Goal: Information Seeking & Learning: Compare options

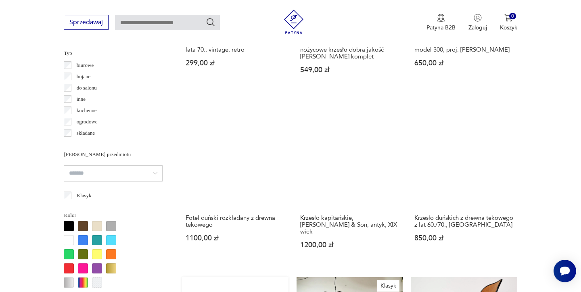
scroll to position [794, 0]
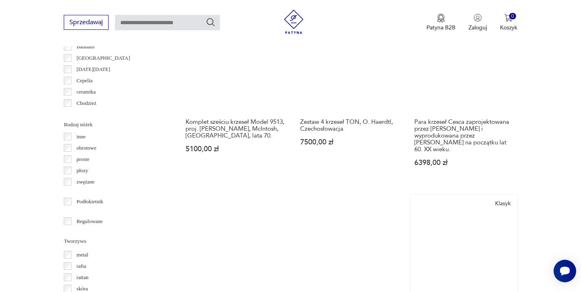
scroll to position [916, 0]
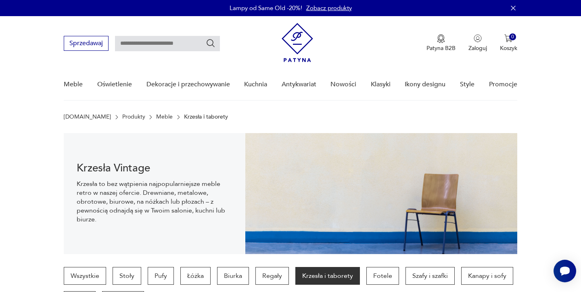
click at [142, 42] on input "text" at bounding box center [167, 43] width 105 height 15
type input "******"
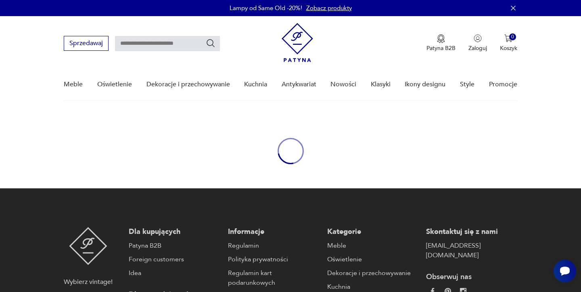
type input "******"
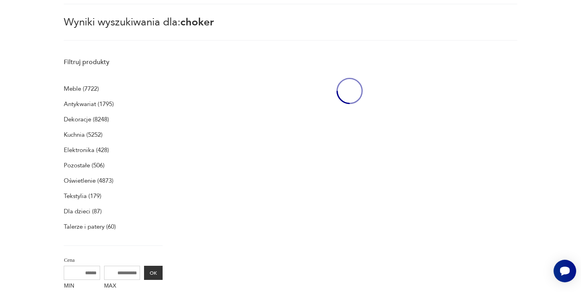
scroll to position [105, 0]
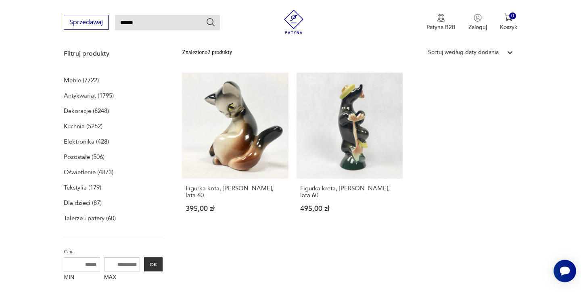
click at [157, 23] on input "******" at bounding box center [167, 22] width 105 height 15
type input "*"
type input "******"
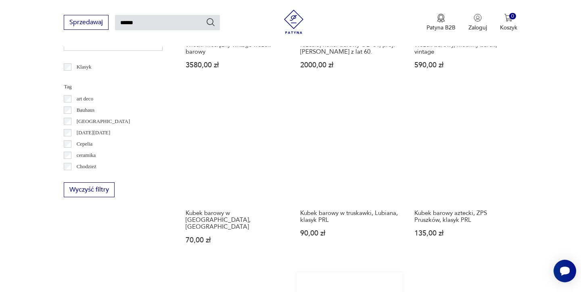
scroll to position [385, 0]
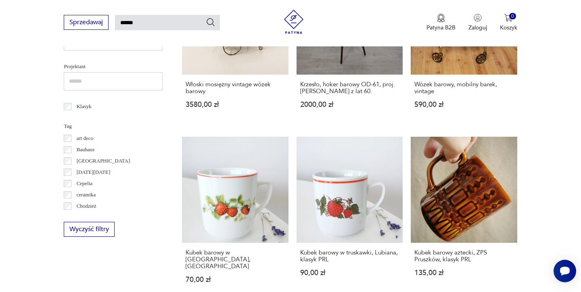
type input "******"
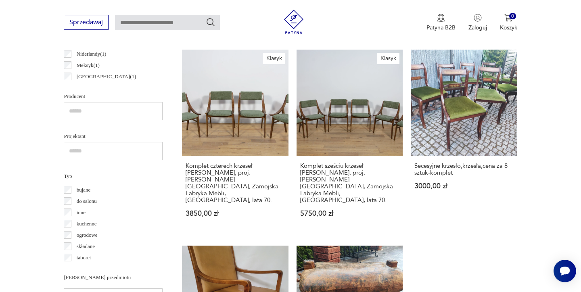
scroll to position [10, 0]
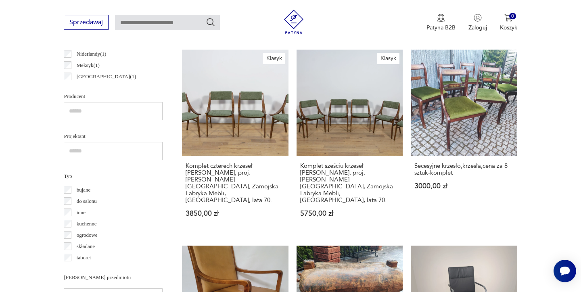
click at [79, 256] on p "taboret" at bounding box center [84, 257] width 15 height 9
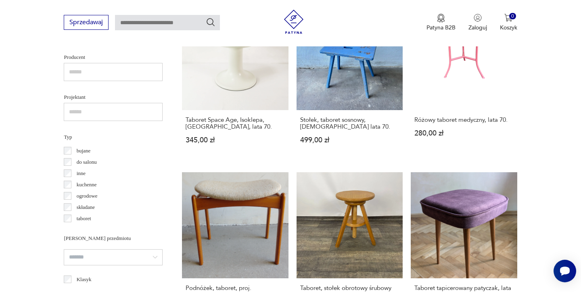
scroll to position [10, 0]
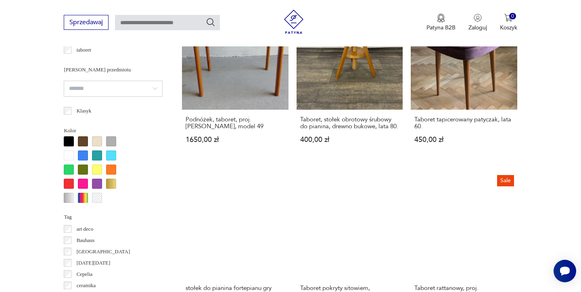
scroll to position [778, 0]
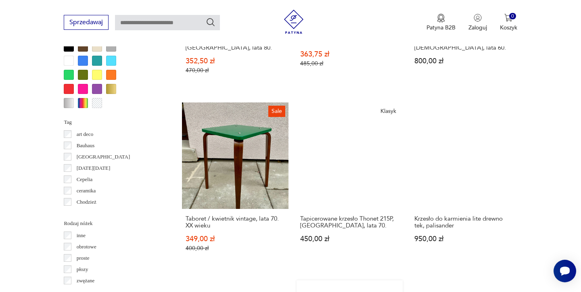
scroll to position [816, 0]
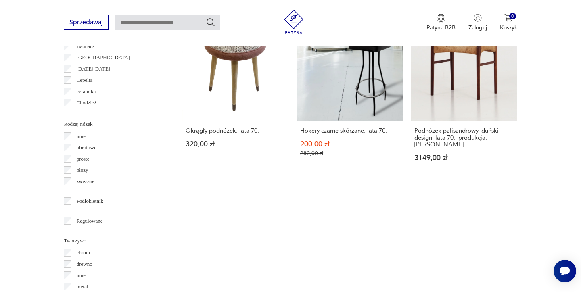
scroll to position [891, 0]
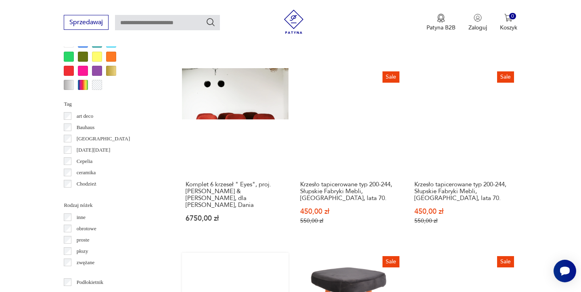
scroll to position [825, 0]
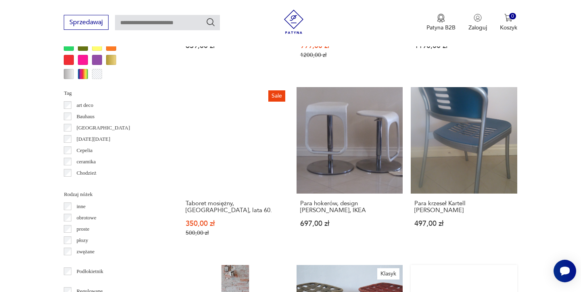
scroll to position [834, 0]
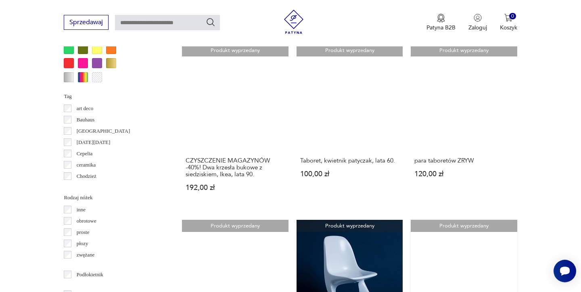
scroll to position [832, 0]
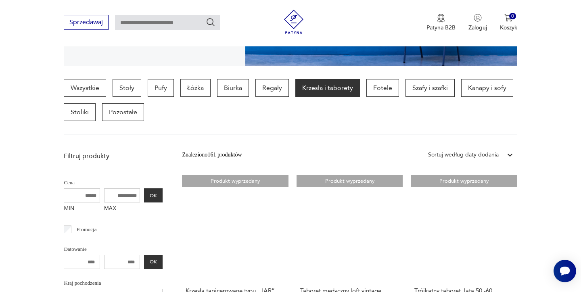
scroll to position [186, 0]
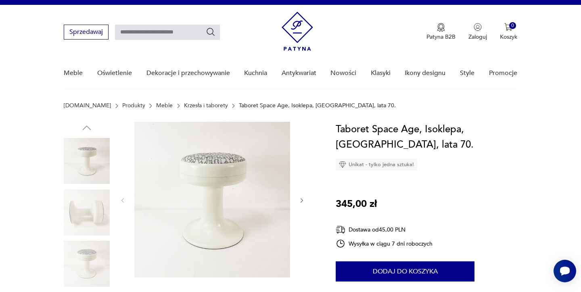
scroll to position [12, 0]
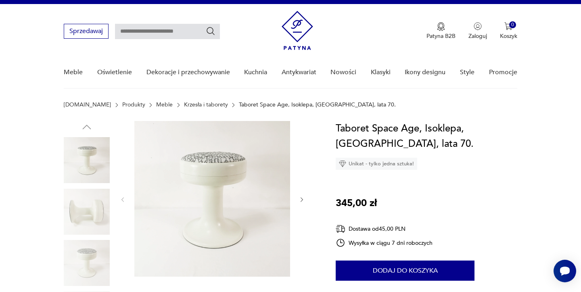
click at [252, 184] on img at bounding box center [212, 199] width 156 height 156
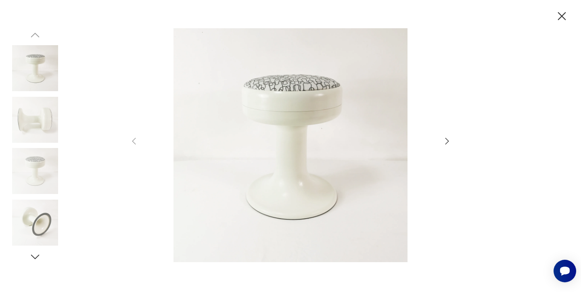
click at [448, 142] on icon "button" at bounding box center [447, 141] width 10 height 10
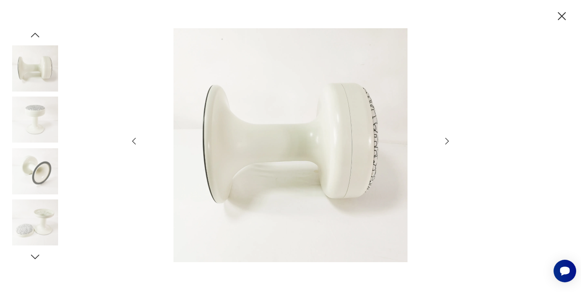
click at [448, 142] on icon "button" at bounding box center [447, 141] width 10 height 10
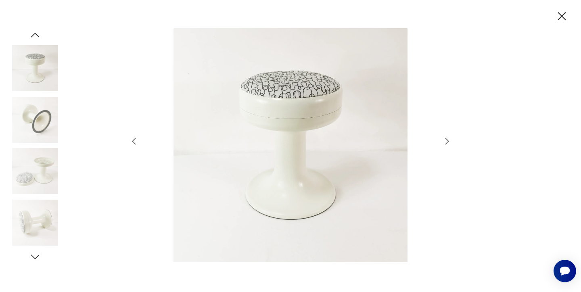
click at [448, 142] on icon "button" at bounding box center [447, 141] width 10 height 10
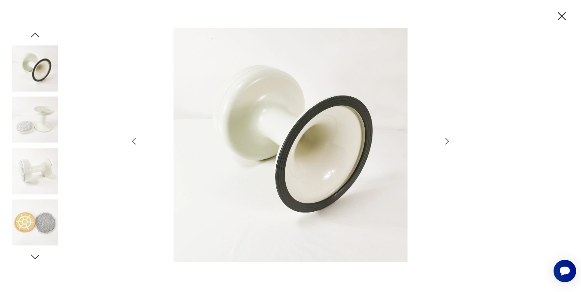
click at [448, 142] on icon "button" at bounding box center [447, 141] width 10 height 10
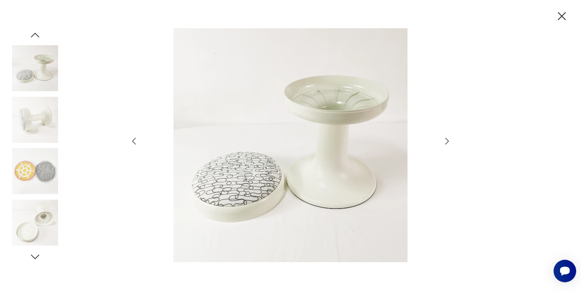
click at [448, 142] on icon "button" at bounding box center [447, 141] width 10 height 10
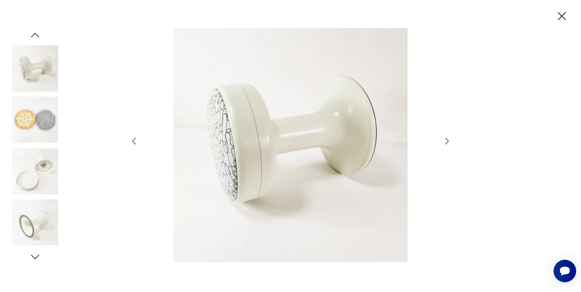
click at [448, 142] on icon "button" at bounding box center [447, 141] width 10 height 10
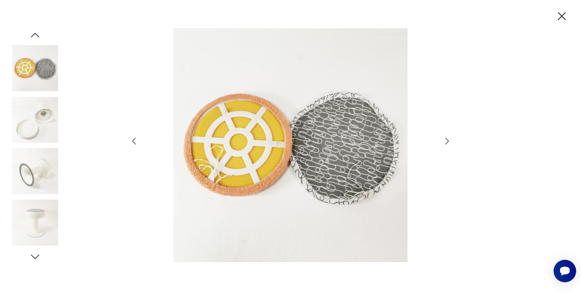
click at [447, 141] on icon "button" at bounding box center [447, 141] width 10 height 10
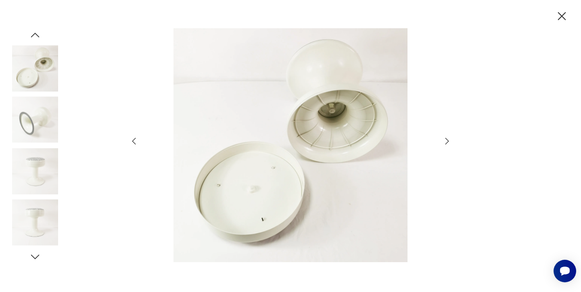
click at [561, 17] on icon "button" at bounding box center [562, 16] width 14 height 14
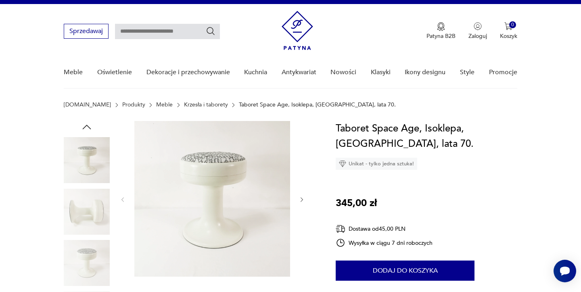
scroll to position [18, 0]
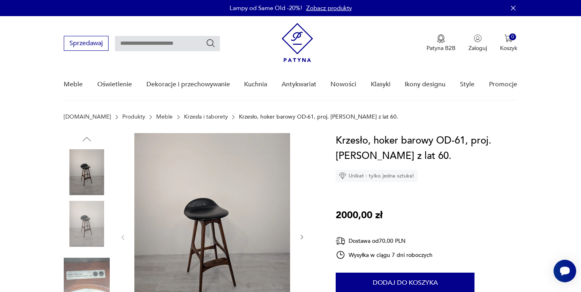
click at [231, 227] on img at bounding box center [212, 236] width 156 height 207
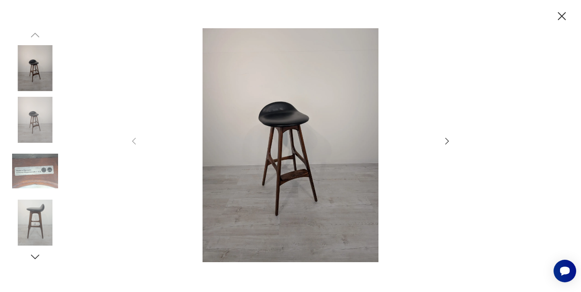
click at [448, 139] on icon "button" at bounding box center [447, 141] width 10 height 10
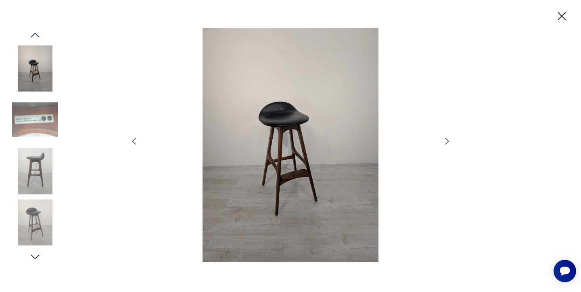
click at [448, 140] on icon "button" at bounding box center [447, 141] width 10 height 10
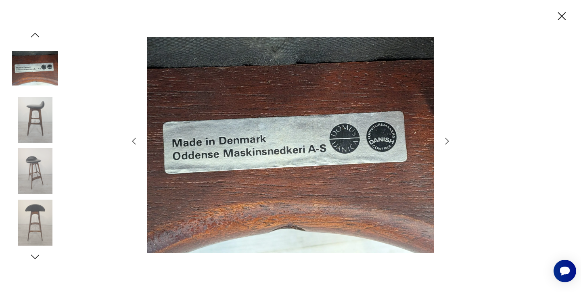
click at [448, 140] on icon "button" at bounding box center [447, 141] width 10 height 10
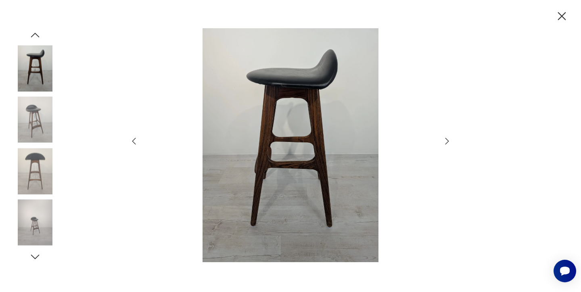
click at [448, 140] on icon "button" at bounding box center [447, 141] width 10 height 10
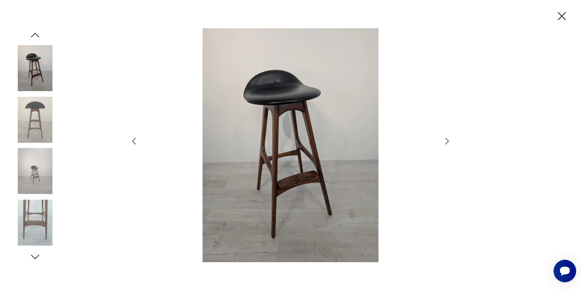
click at [448, 140] on icon "button" at bounding box center [447, 141] width 10 height 10
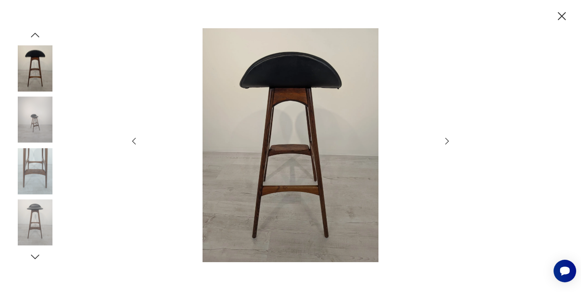
click at [448, 140] on icon "button" at bounding box center [447, 141] width 10 height 10
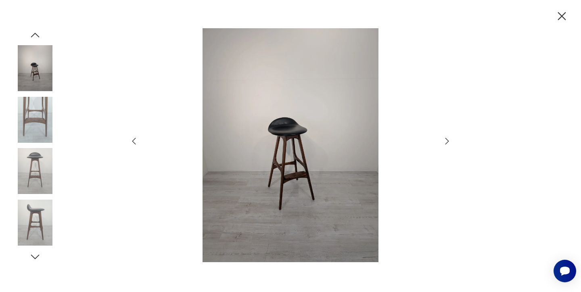
click at [448, 140] on icon "button" at bounding box center [447, 141] width 10 height 10
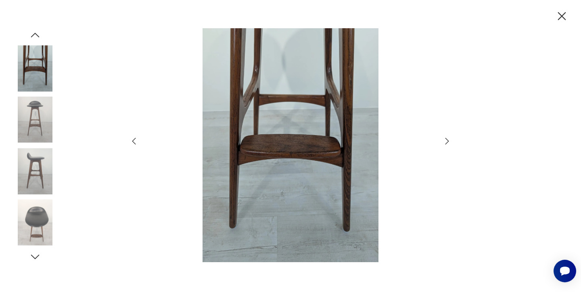
click at [448, 140] on icon "button" at bounding box center [447, 141] width 10 height 10
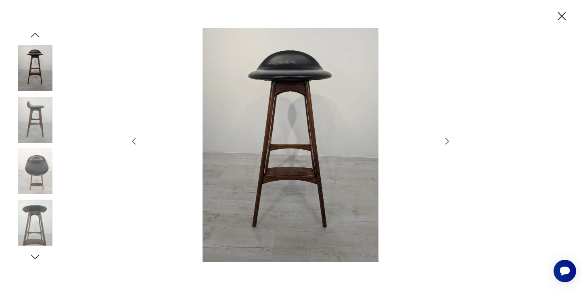
click at [448, 140] on icon "button" at bounding box center [447, 141] width 4 height 6
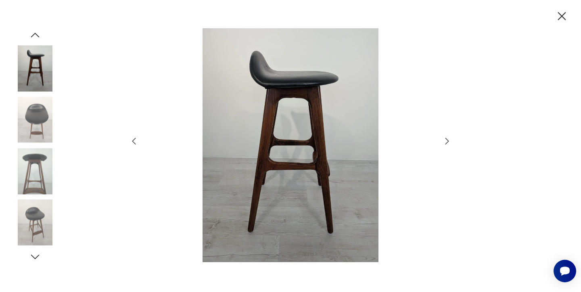
click at [448, 140] on icon "button" at bounding box center [447, 141] width 4 height 6
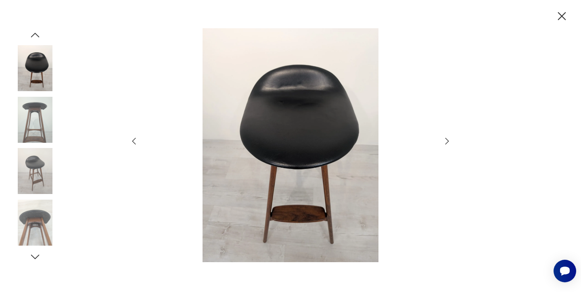
click at [448, 140] on icon "button" at bounding box center [447, 141] width 4 height 6
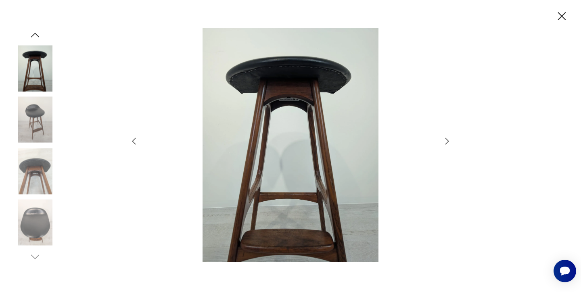
click at [448, 140] on icon "button" at bounding box center [447, 141] width 4 height 6
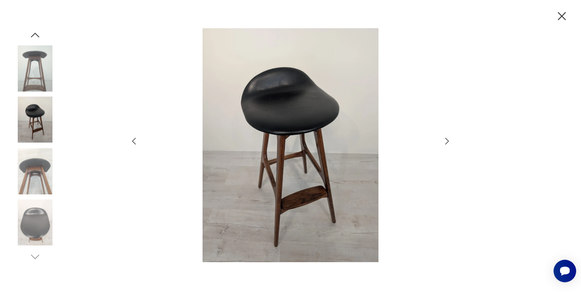
click at [448, 140] on icon "button" at bounding box center [447, 141] width 4 height 6
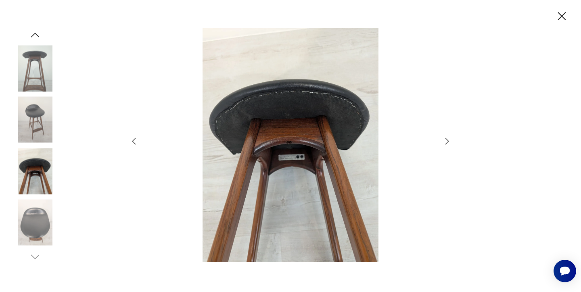
click at [448, 140] on icon "button" at bounding box center [447, 141] width 4 height 6
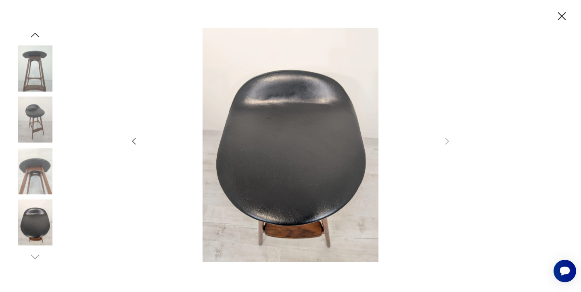
click at [563, 15] on icon "button" at bounding box center [562, 16] width 8 height 8
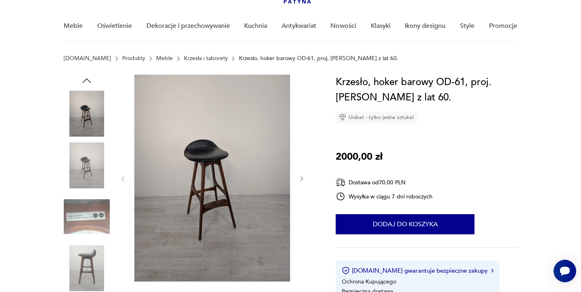
scroll to position [60, 0]
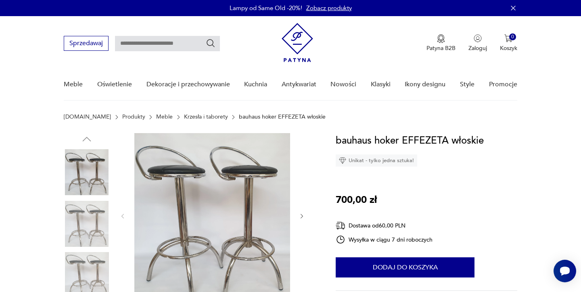
click at [83, 169] on img at bounding box center [87, 172] width 46 height 46
click at [198, 203] on img at bounding box center [212, 215] width 156 height 165
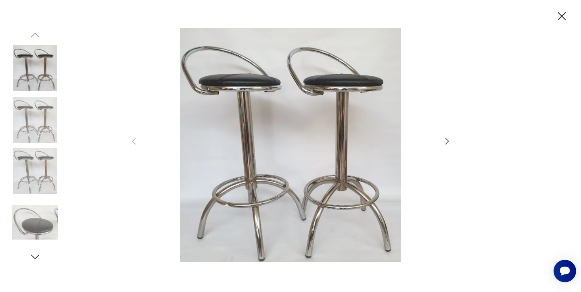
click at [447, 144] on icon "button" at bounding box center [447, 141] width 10 height 10
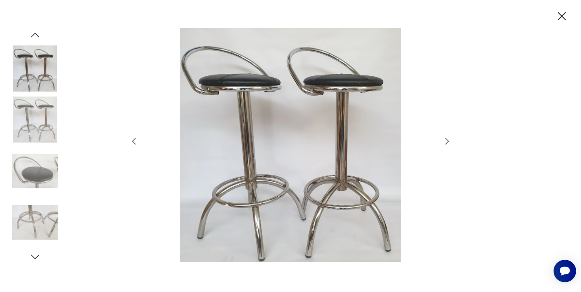
click at [447, 144] on icon "button" at bounding box center [447, 141] width 10 height 10
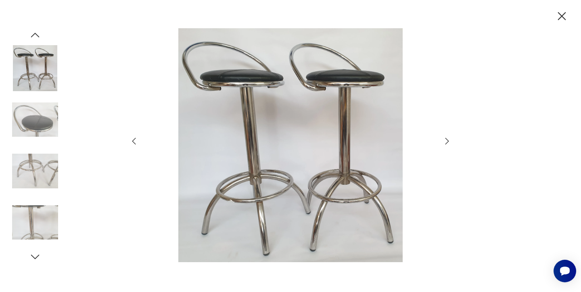
click at [447, 144] on icon "button" at bounding box center [447, 141] width 10 height 10
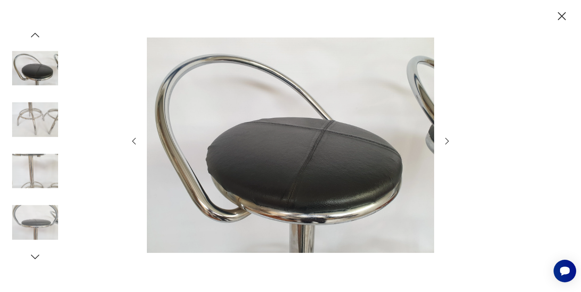
click at [447, 144] on icon "button" at bounding box center [447, 141] width 10 height 10
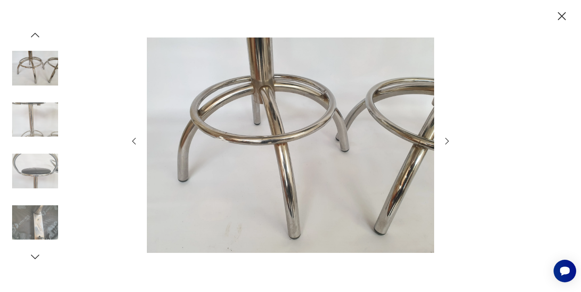
click at [447, 144] on icon "button" at bounding box center [447, 141] width 10 height 10
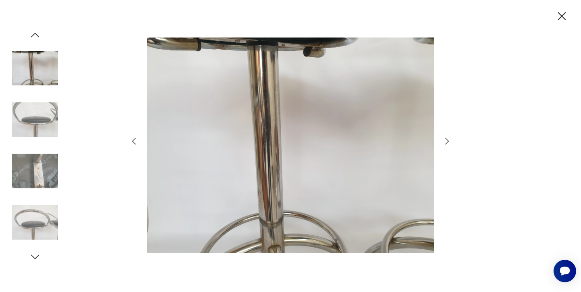
click at [447, 144] on icon "button" at bounding box center [447, 141] width 10 height 10
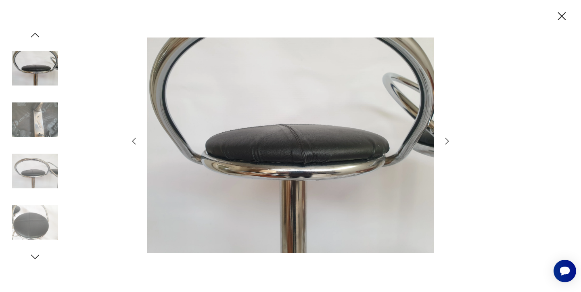
click at [447, 144] on icon "button" at bounding box center [447, 141] width 10 height 10
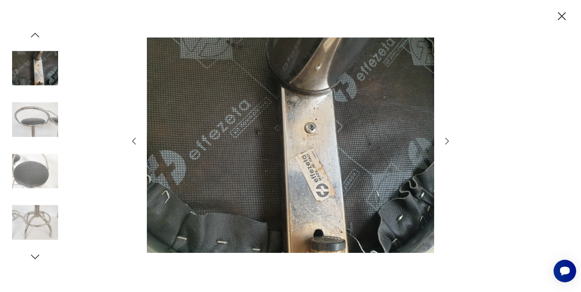
click at [447, 144] on icon "button" at bounding box center [447, 141] width 10 height 10
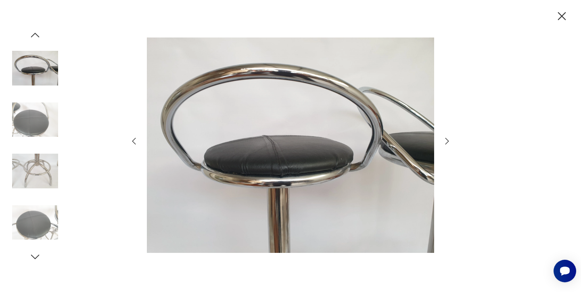
click at [447, 144] on icon "button" at bounding box center [447, 141] width 10 height 10
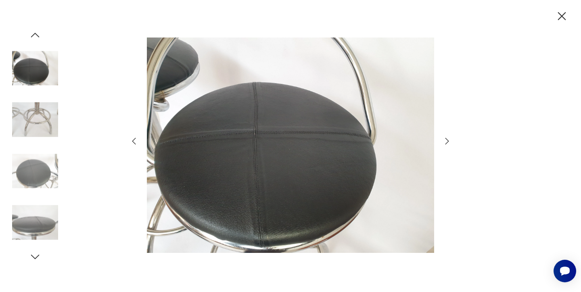
click at [447, 144] on icon "button" at bounding box center [447, 141] width 10 height 10
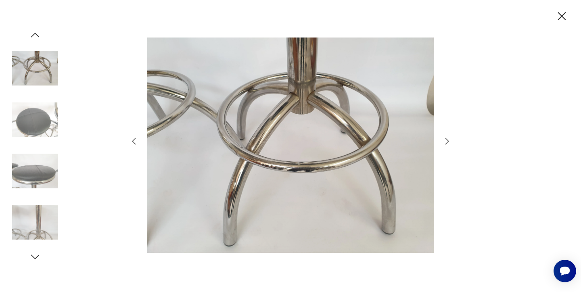
click at [447, 144] on icon "button" at bounding box center [447, 141] width 10 height 10
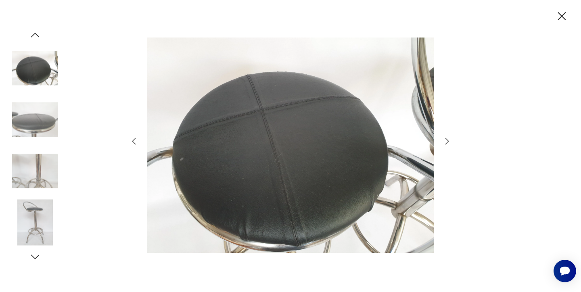
click at [447, 144] on icon "button" at bounding box center [447, 141] width 10 height 10
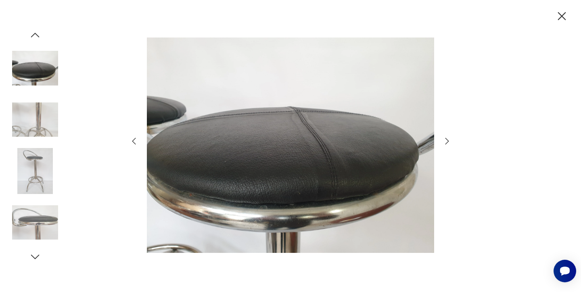
click at [447, 144] on icon "button" at bounding box center [447, 141] width 10 height 10
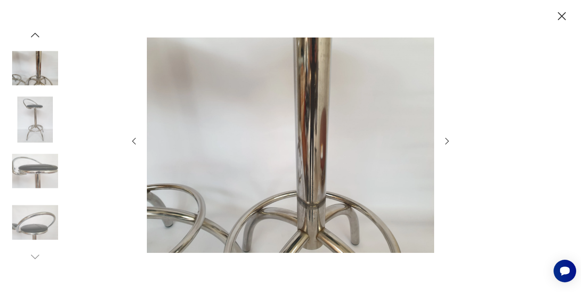
click at [447, 145] on icon "button" at bounding box center [447, 141] width 10 height 10
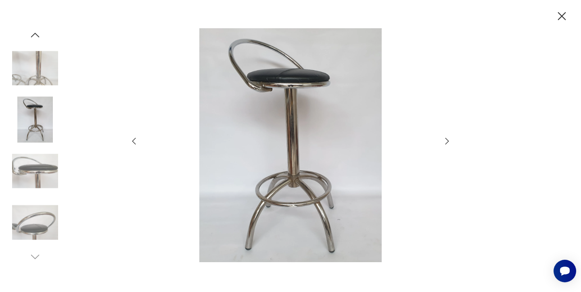
click at [447, 145] on icon "button" at bounding box center [447, 141] width 10 height 10
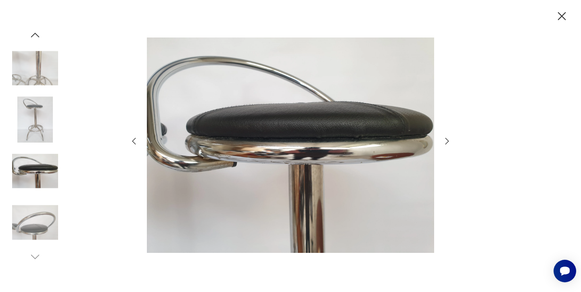
click at [561, 18] on icon "button" at bounding box center [562, 16] width 14 height 14
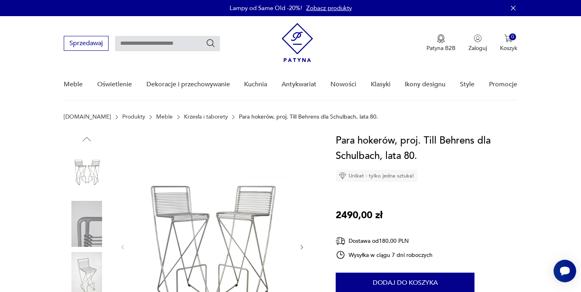
scroll to position [33, 0]
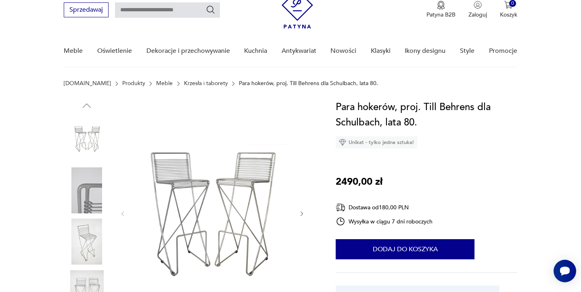
click at [218, 189] on img at bounding box center [212, 213] width 156 height 227
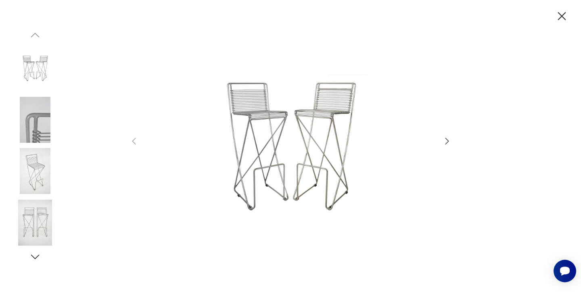
click at [446, 138] on icon "button" at bounding box center [447, 141] width 10 height 10
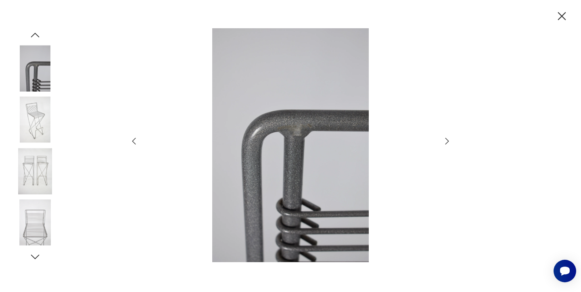
click at [446, 138] on icon "button" at bounding box center [447, 141] width 10 height 10
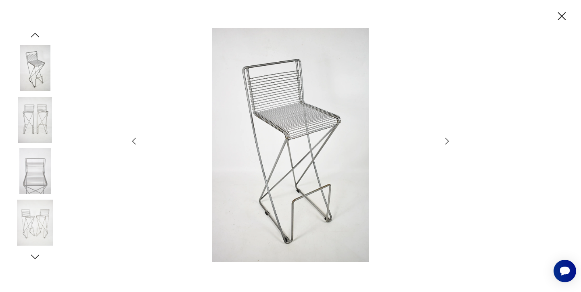
click at [446, 138] on icon "button" at bounding box center [447, 141] width 10 height 10
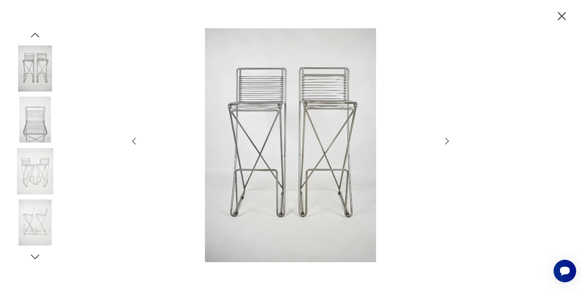
click at [446, 138] on icon "button" at bounding box center [447, 141] width 10 height 10
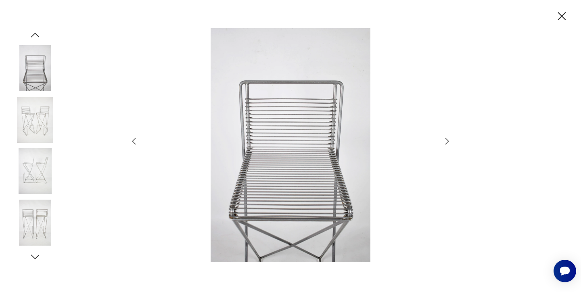
click at [446, 138] on icon "button" at bounding box center [447, 141] width 10 height 10
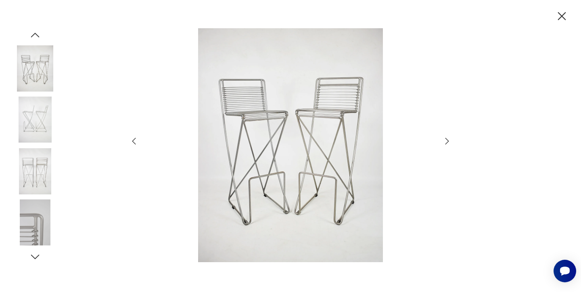
click at [446, 139] on icon "button" at bounding box center [447, 141] width 10 height 10
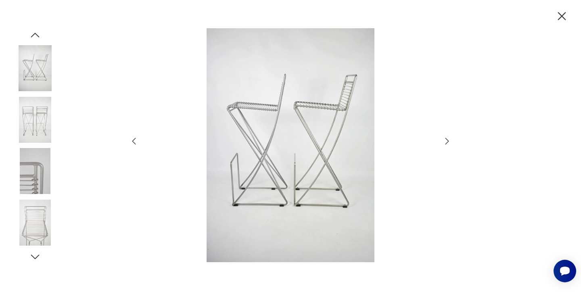
click at [446, 138] on icon "button" at bounding box center [447, 141] width 10 height 10
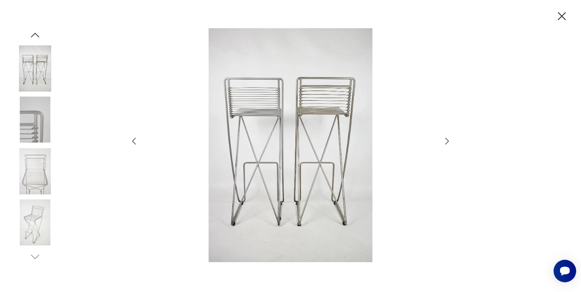
click at [446, 138] on icon "button" at bounding box center [447, 141] width 10 height 10
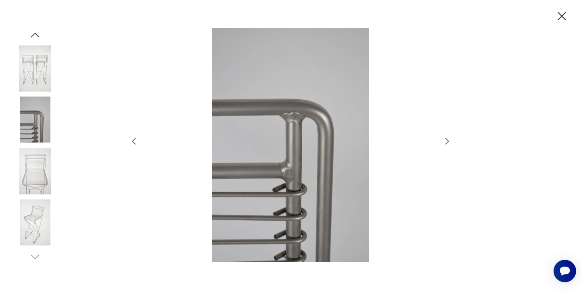
click at [446, 138] on icon "button" at bounding box center [447, 141] width 10 height 10
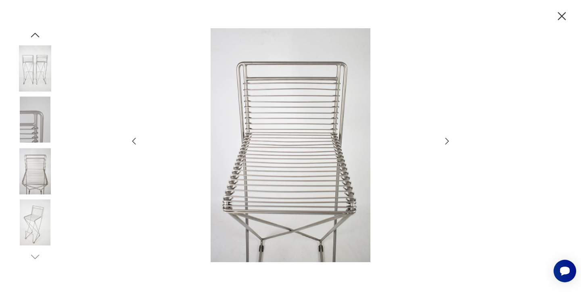
click at [446, 138] on icon "button" at bounding box center [447, 141] width 10 height 10
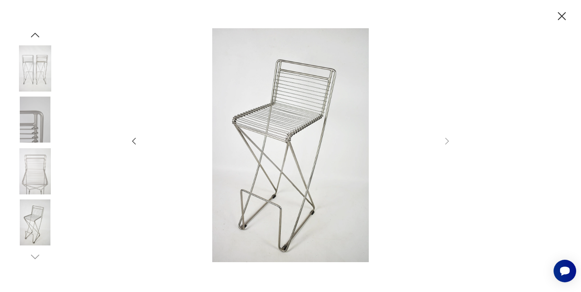
click at [446, 138] on icon "button" at bounding box center [447, 141] width 10 height 10
click at [565, 12] on icon "button" at bounding box center [562, 16] width 14 height 14
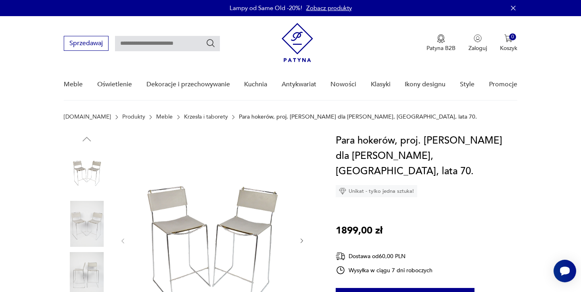
click at [214, 236] on img at bounding box center [212, 240] width 156 height 214
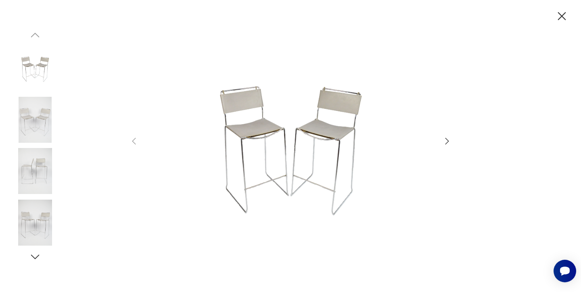
click at [445, 141] on icon "button" at bounding box center [447, 141] width 10 height 10
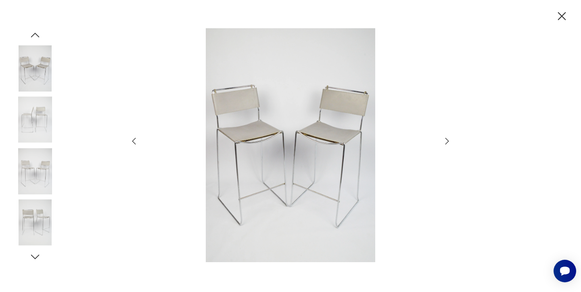
click at [445, 142] on icon "button" at bounding box center [447, 141] width 10 height 10
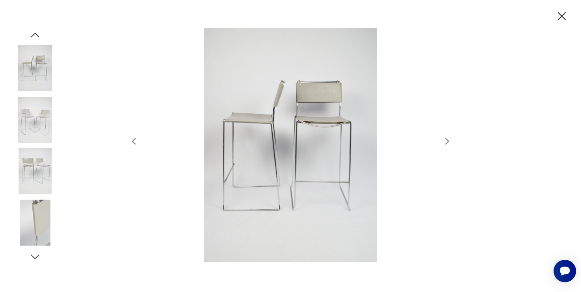
click at [445, 142] on icon "button" at bounding box center [447, 141] width 10 height 10
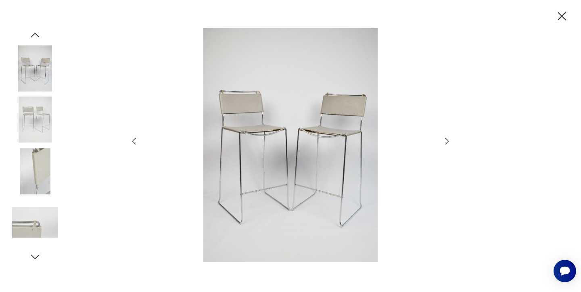
click at [445, 142] on icon "button" at bounding box center [447, 141] width 10 height 10
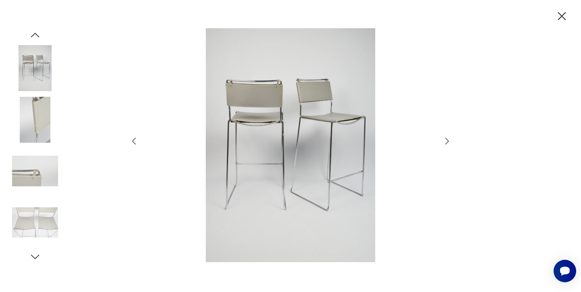
click at [445, 143] on icon "button" at bounding box center [447, 141] width 10 height 10
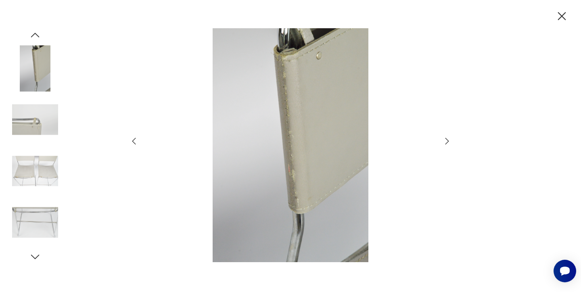
click at [445, 143] on icon "button" at bounding box center [447, 141] width 10 height 10
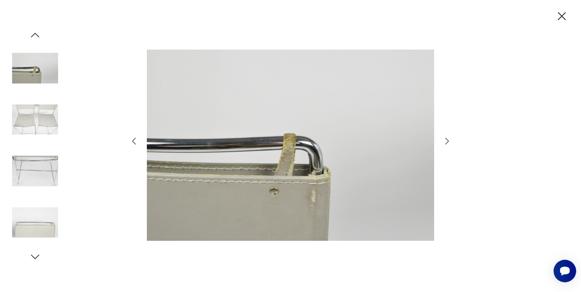
click at [445, 143] on icon "button" at bounding box center [447, 141] width 10 height 10
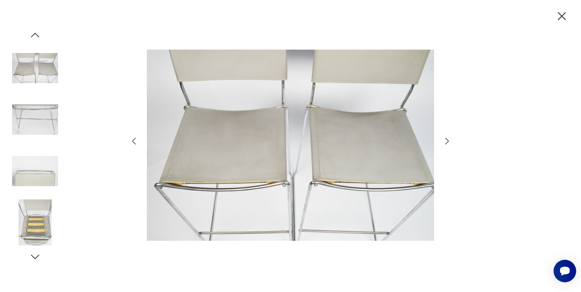
click at [445, 143] on icon "button" at bounding box center [447, 141] width 10 height 10
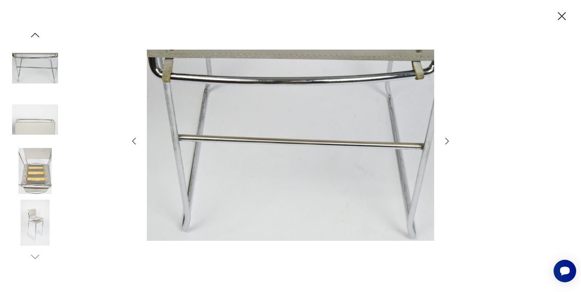
click at [445, 144] on icon "button" at bounding box center [447, 141] width 10 height 10
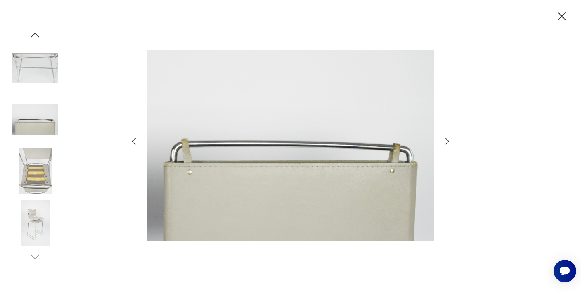
click at [445, 144] on icon "button" at bounding box center [447, 141] width 10 height 10
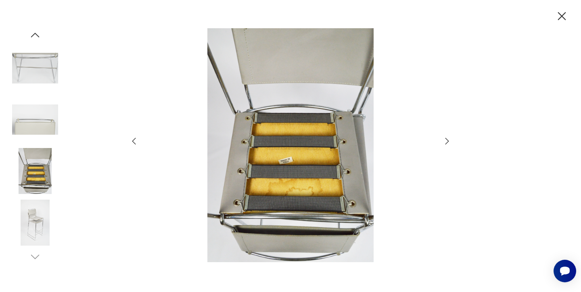
click at [445, 144] on icon "button" at bounding box center [447, 141] width 10 height 10
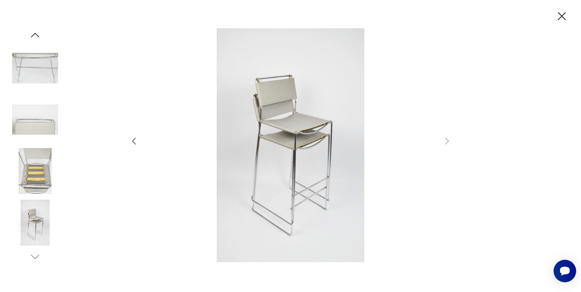
click at [564, 17] on icon "button" at bounding box center [562, 16] width 14 height 14
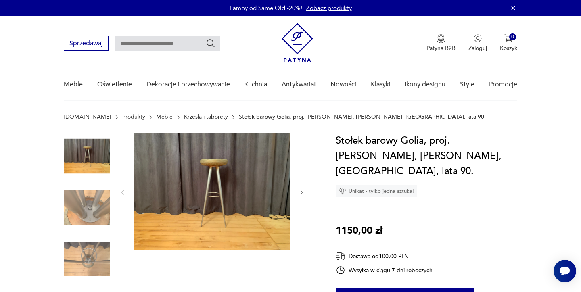
click at [208, 190] on img at bounding box center [212, 191] width 156 height 117
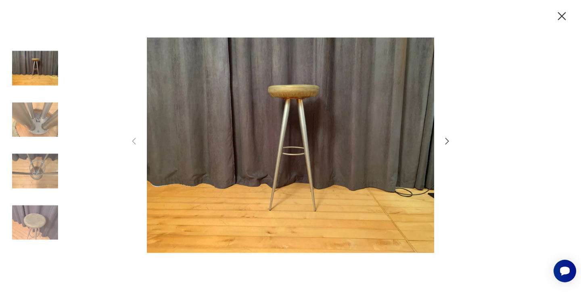
click at [447, 142] on icon "button" at bounding box center [447, 141] width 10 height 10
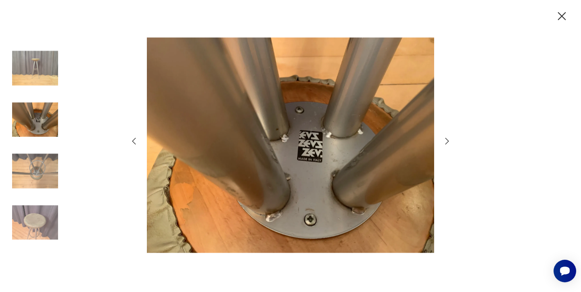
click at [447, 142] on icon "button" at bounding box center [447, 141] width 10 height 10
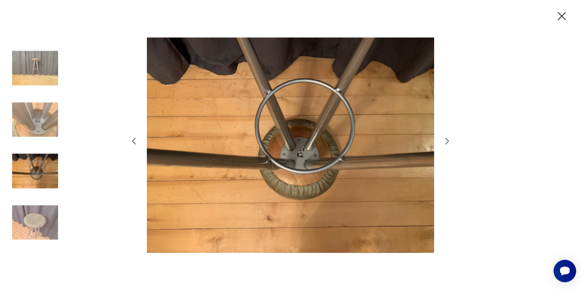
click at [447, 142] on icon "button" at bounding box center [447, 141] width 10 height 10
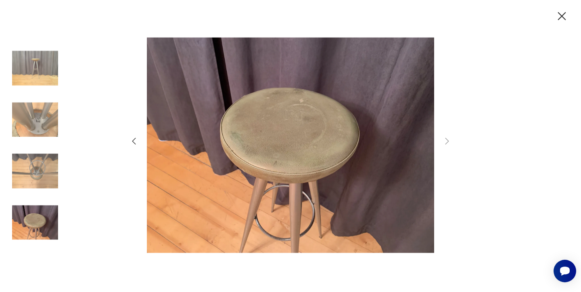
click at [447, 143] on icon "button" at bounding box center [447, 141] width 4 height 6
click at [447, 142] on icon "button" at bounding box center [447, 141] width 4 height 6
click at [34, 72] on img at bounding box center [35, 68] width 46 height 46
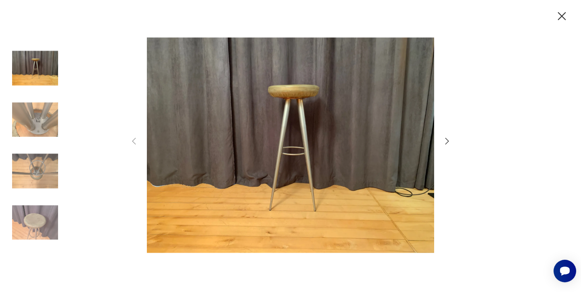
click at [562, 17] on icon "button" at bounding box center [562, 16] width 8 height 8
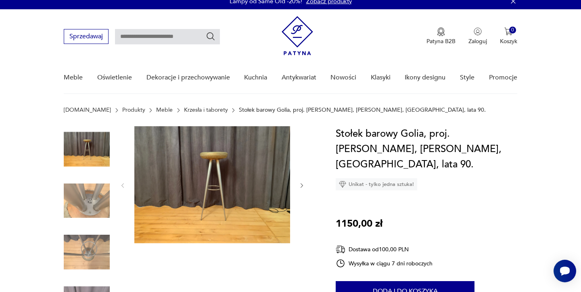
scroll to position [9, 0]
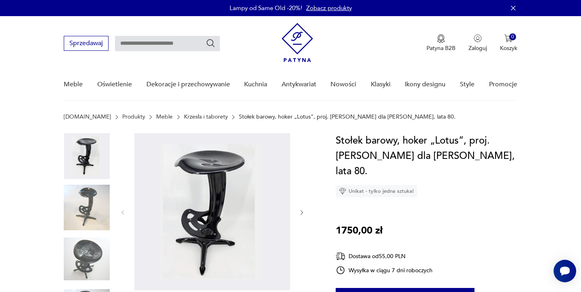
click at [229, 204] on img at bounding box center [212, 211] width 156 height 157
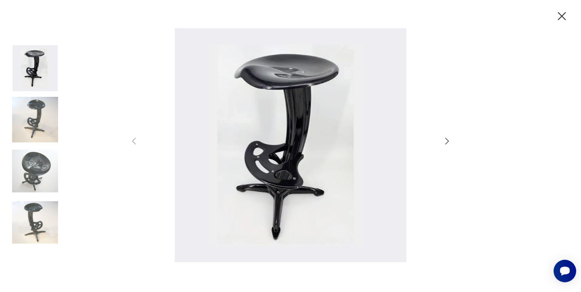
click at [447, 140] on icon "button" at bounding box center [447, 141] width 10 height 10
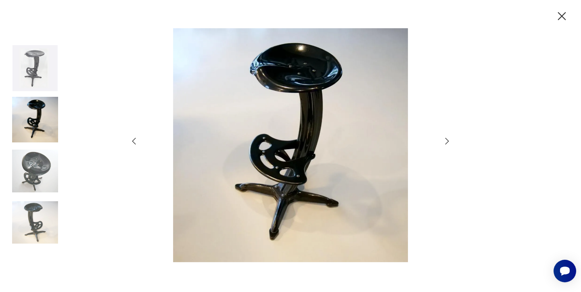
click at [564, 16] on icon "button" at bounding box center [562, 16] width 14 height 14
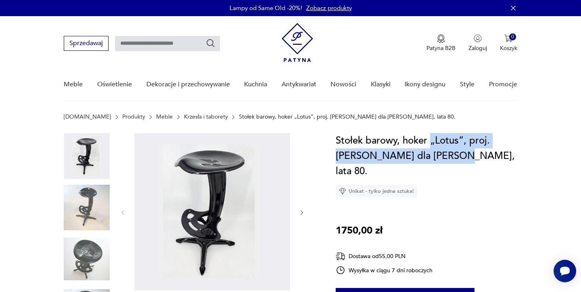
drag, startPoint x: 429, startPoint y: 155, endPoint x: 431, endPoint y: 137, distance: 18.3
click at [431, 137] on h1 "Stołek barowy, hoker „Lotus”, proj. [PERSON_NAME] dla [PERSON_NAME], lata 80." at bounding box center [426, 156] width 181 height 46
copy h1 "„Lotus”, proj. [PERSON_NAME] dla [PERSON_NAME],"
